Goal: Task Accomplishment & Management: Use online tool/utility

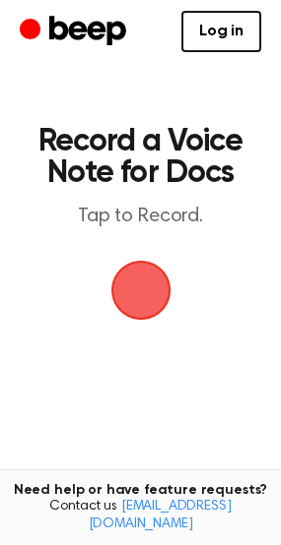
click at [151, 294] on span "button" at bounding box center [140, 289] width 103 height 103
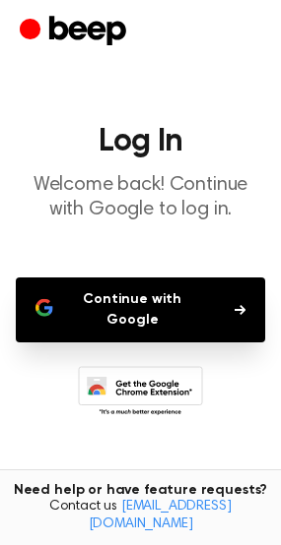
click at [221, 327] on button "Continue with Google" at bounding box center [140, 310] width 249 height 65
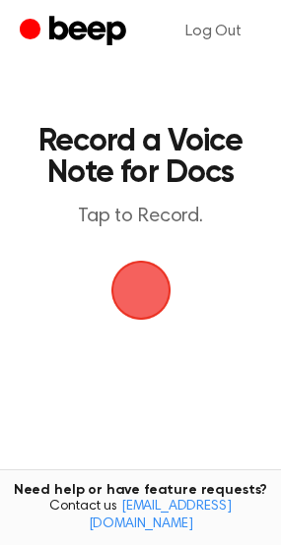
click at [138, 292] on span "button" at bounding box center [141, 290] width 100 height 100
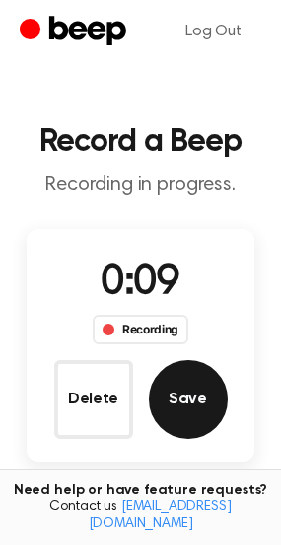
click at [185, 412] on button "Save" at bounding box center [188, 399] width 79 height 79
